Goal: Information Seeking & Learning: Learn about a topic

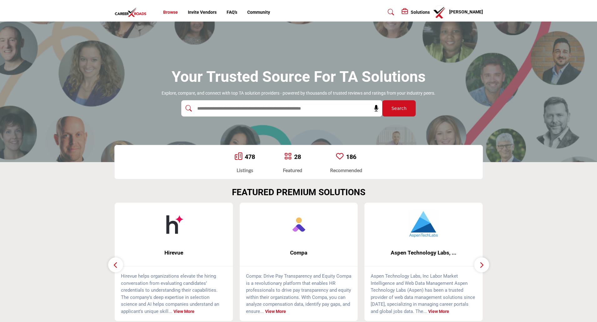
click at [173, 11] on link "Browse" at bounding box center [170, 12] width 15 height 5
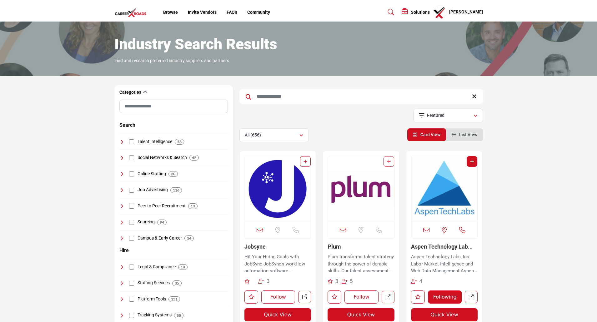
click at [294, 205] on img "Open Listing in new tab" at bounding box center [278, 189] width 66 height 66
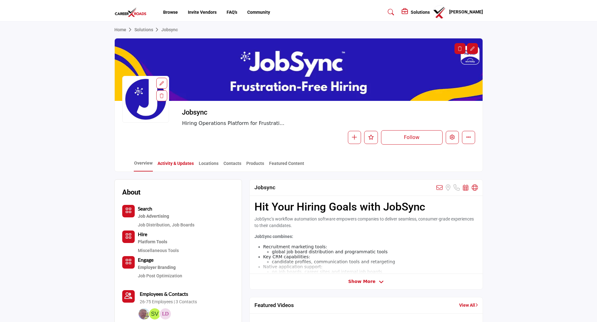
click at [177, 165] on link "Activity & Updates" at bounding box center [175, 165] width 37 height 11
